Goal: Task Accomplishment & Management: Use online tool/utility

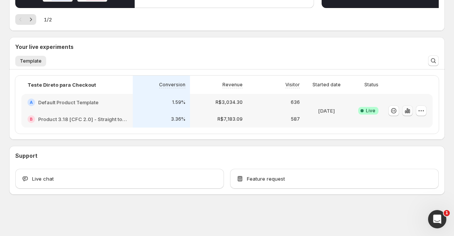
click at [408, 109] on icon "button" at bounding box center [407, 110] width 2 height 5
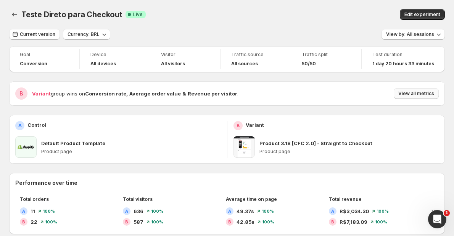
click at [411, 91] on span "View all metrics" at bounding box center [416, 93] width 36 height 6
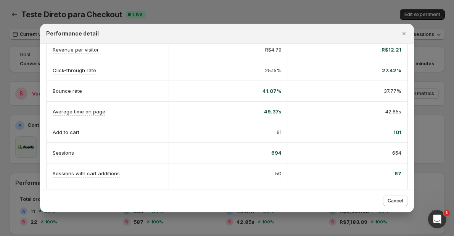
scroll to position [152, 0]
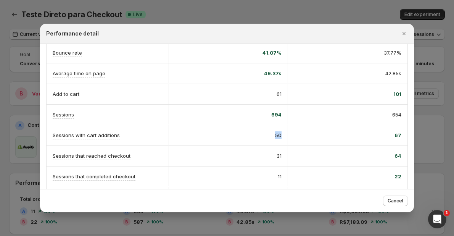
drag, startPoint x: 271, startPoint y: 134, endPoint x: 280, endPoint y: 134, distance: 8.4
click at [280, 134] on div "50" at bounding box center [227, 135] width 119 height 20
drag, startPoint x: 274, startPoint y: 156, endPoint x: 280, endPoint y: 156, distance: 6.1
click at [280, 156] on div "31" at bounding box center [227, 156] width 119 height 20
click at [286, 197] on div "Cancel" at bounding box center [226, 200] width 361 height 11
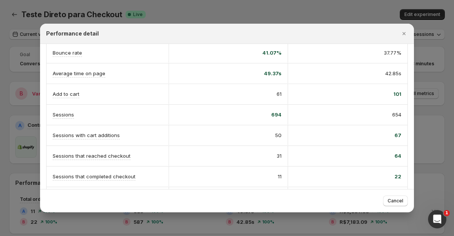
drag, startPoint x: 297, startPoint y: 188, endPoint x: 263, endPoint y: 187, distance: 33.5
click at [263, 187] on div "A Control B Variant Conversion rate Info Goal 1.81% probability to win 1.59% 98…" at bounding box center [227, 116] width 374 height 145
click at [226, 199] on div "Cancel" at bounding box center [226, 200] width 361 height 11
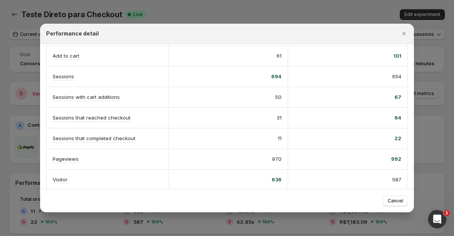
scroll to position [197, 0]
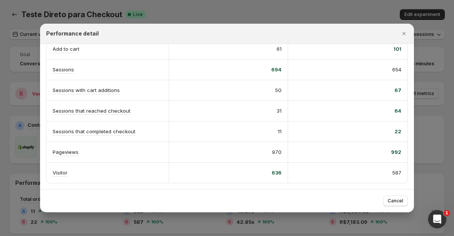
drag, startPoint x: 389, startPoint y: 201, endPoint x: 347, endPoint y: 198, distance: 42.4
click at [347, 198] on div "Cancel" at bounding box center [226, 200] width 361 height 11
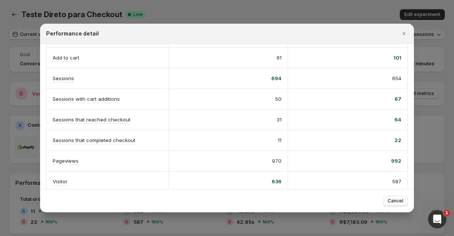
scroll to position [201, 0]
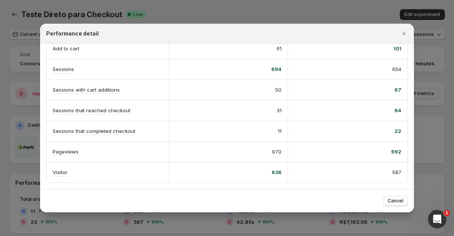
click at [396, 200] on span "Cancel" at bounding box center [395, 200] width 16 height 6
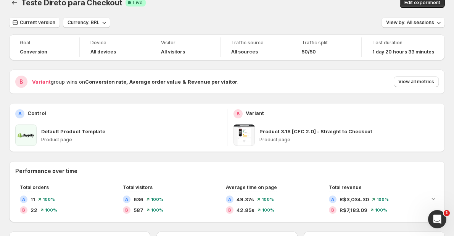
scroll to position [0, 0]
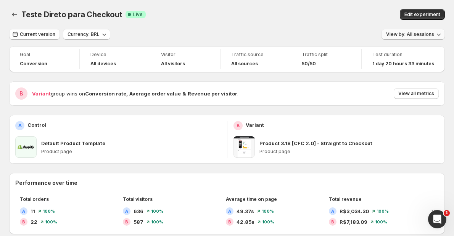
click at [413, 31] on button "View by: All sessions" at bounding box center [412, 34] width 63 height 11
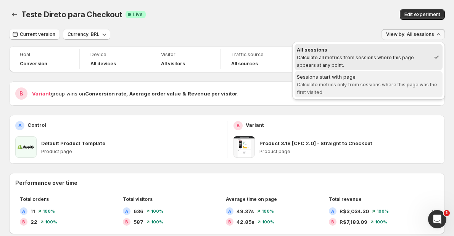
click at [387, 78] on div "Sessions start with page" at bounding box center [368, 77] width 143 height 8
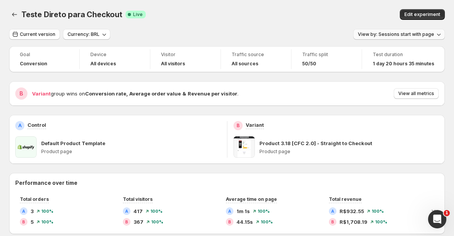
click at [406, 32] on span "View by: Sessions start with page" at bounding box center [396, 34] width 76 height 6
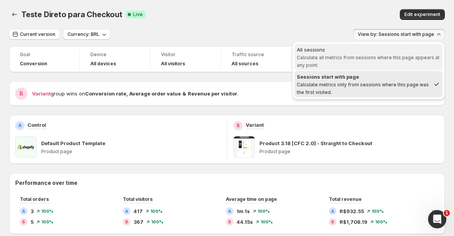
click at [371, 55] on span "Calculate all metrics from sessions where this page appears at any point." at bounding box center [368, 61] width 143 height 13
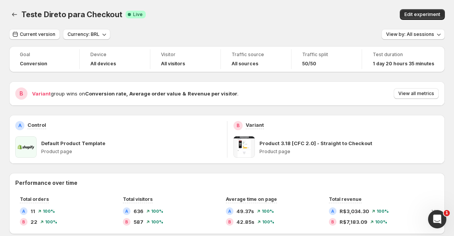
click at [298, 24] on div "Teste Direto para Checkout. This page is ready Teste Direto para Checkout Succe…" at bounding box center [226, 14] width 435 height 29
